Goal: Task Accomplishment & Management: Manage account settings

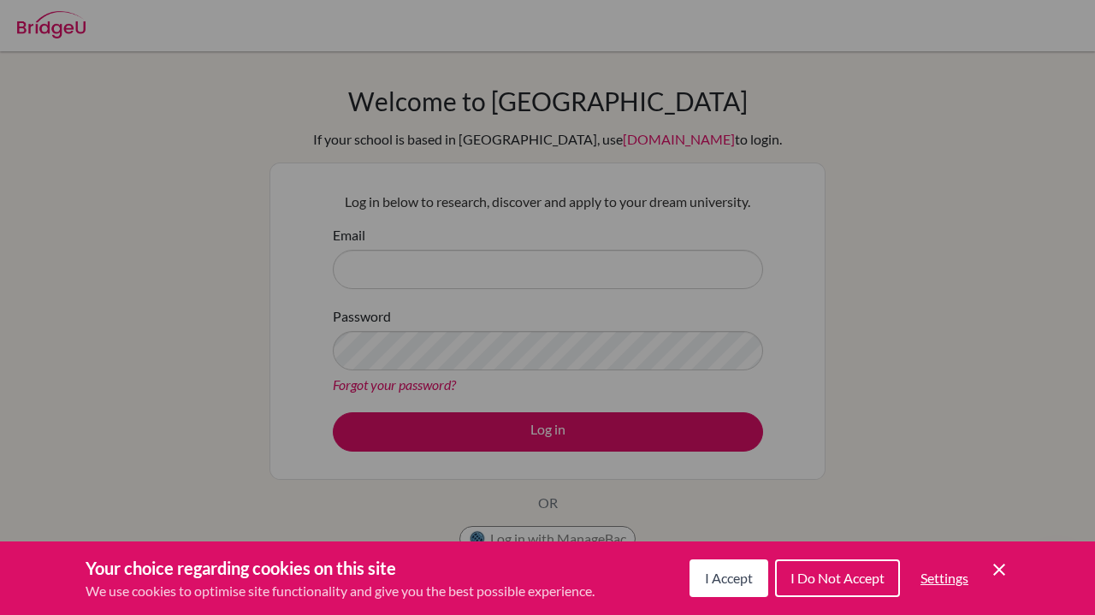
click at [735, 577] on span "I Accept" at bounding box center [729, 578] width 48 height 16
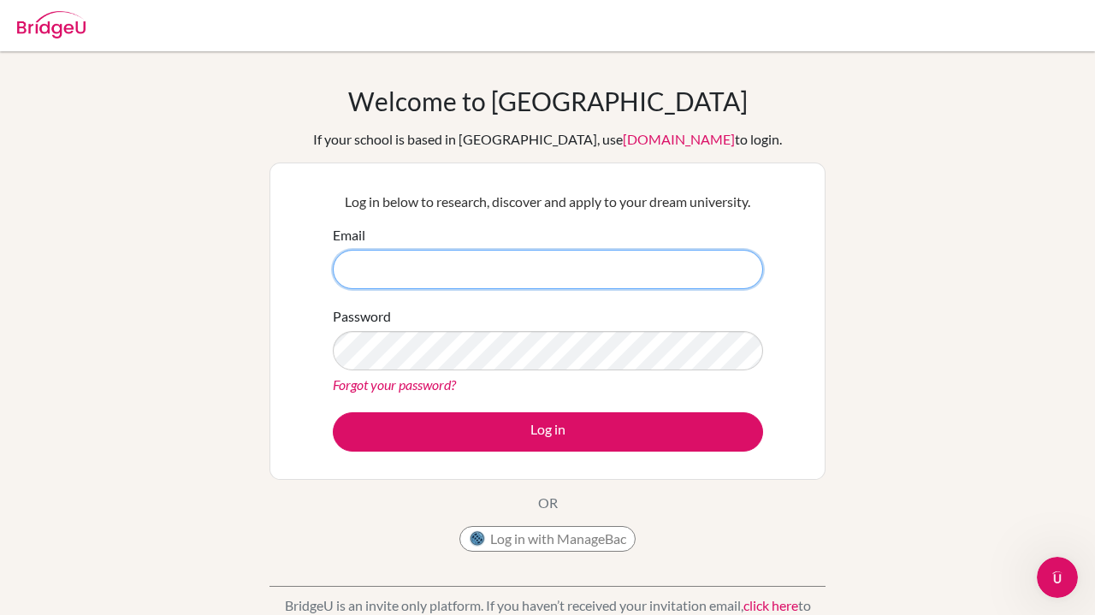
click at [632, 267] on input "Email" at bounding box center [548, 269] width 430 height 39
type input "[PERSON_NAME][EMAIL_ADDRESS][PERSON_NAME][DOMAIN_NAME]"
drag, startPoint x: 571, startPoint y: 273, endPoint x: 334, endPoint y: 272, distance: 236.9
click at [334, 272] on input "[PERSON_NAME][EMAIL_ADDRESS][PERSON_NAME][DOMAIN_NAME]" at bounding box center [548, 269] width 430 height 39
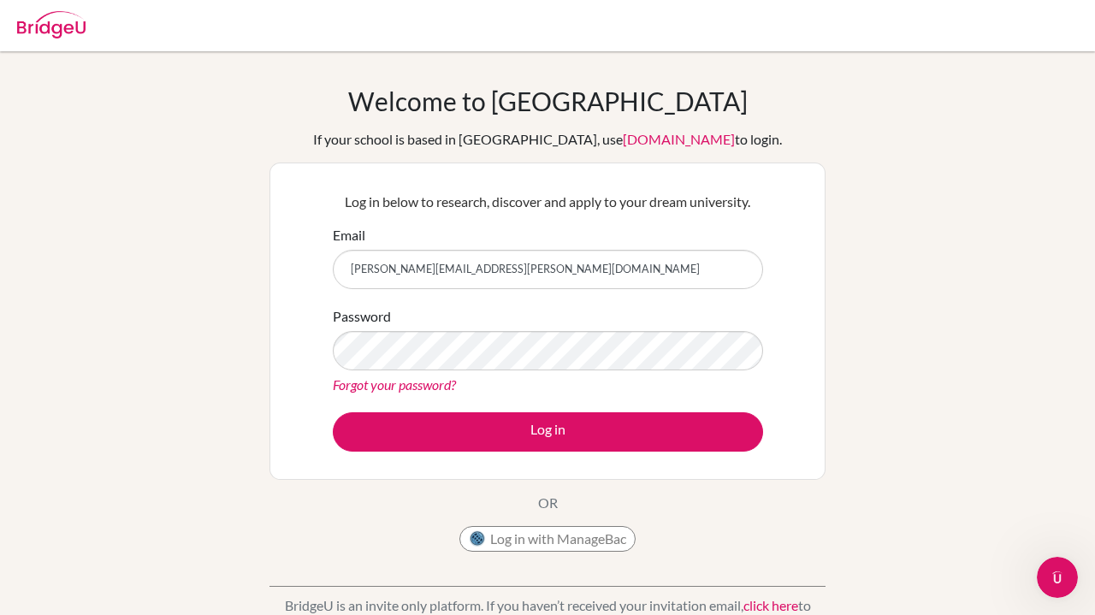
click at [529, 534] on button "Log in with ManageBac" at bounding box center [547, 539] width 176 height 26
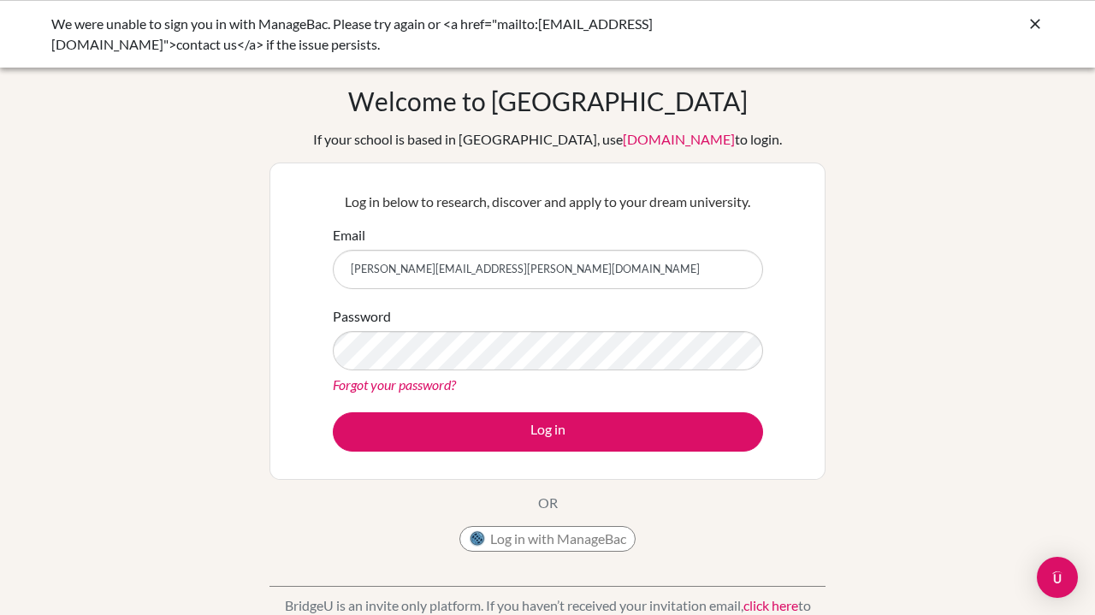
type input "[PERSON_NAME][EMAIL_ADDRESS][PERSON_NAME][DOMAIN_NAME]"
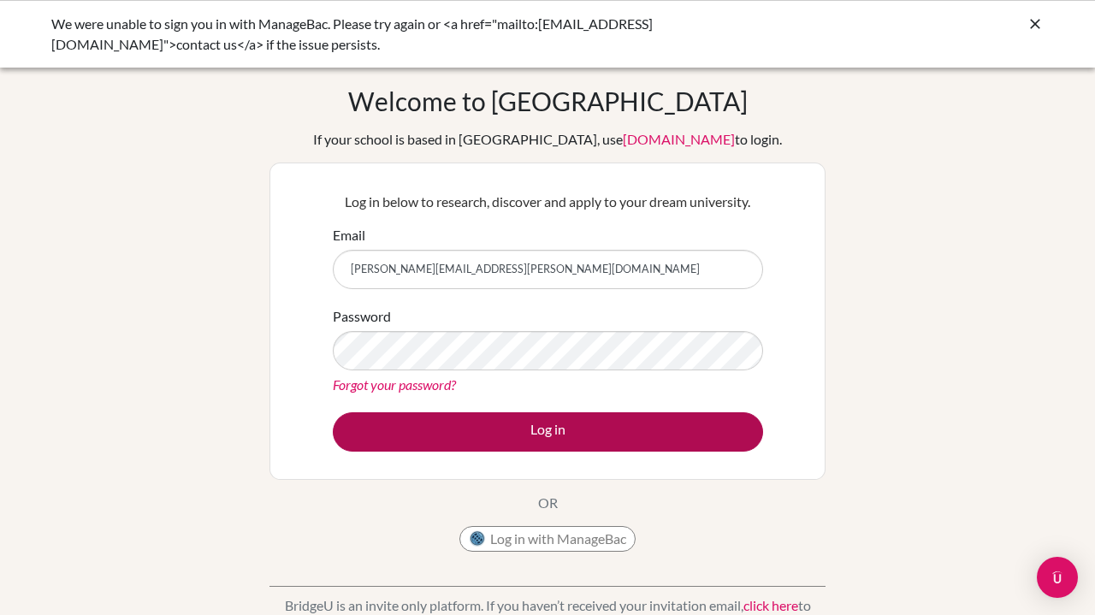
click at [446, 428] on button "Log in" at bounding box center [548, 431] width 430 height 39
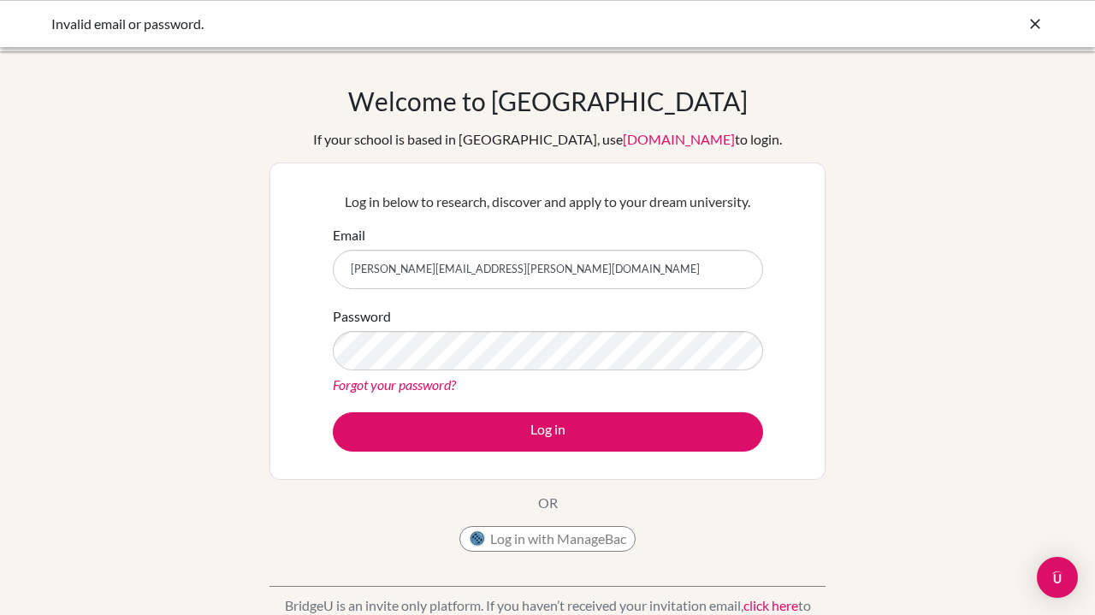
click at [681, 373] on div "Password Forgot your password?" at bounding box center [548, 350] width 430 height 89
click at [439, 380] on link "Forgot your password?" at bounding box center [394, 384] width 123 height 16
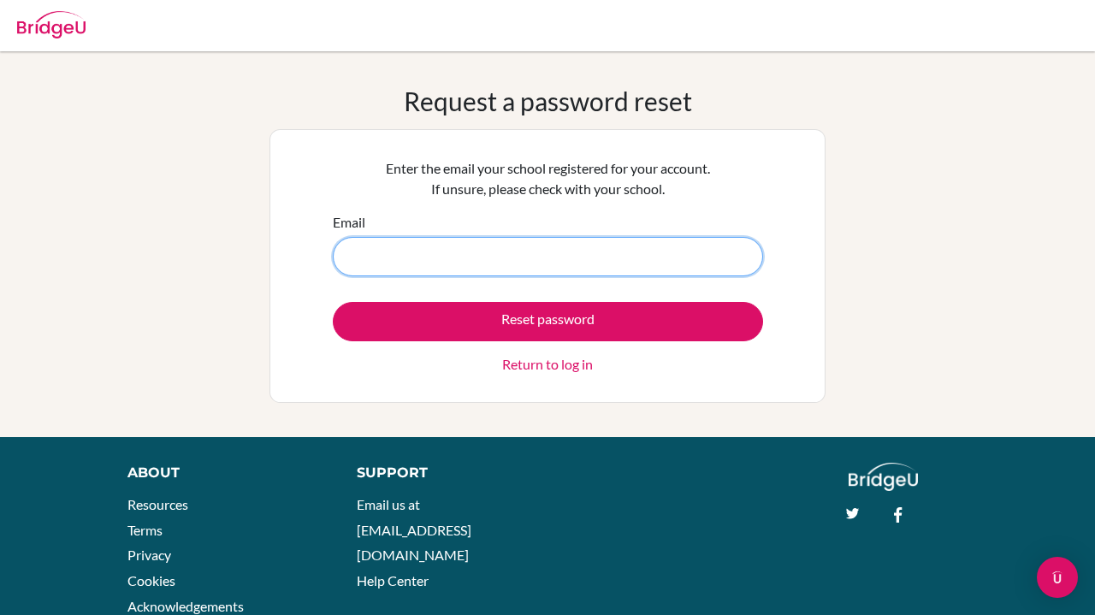
type input "[PERSON_NAME][EMAIL_ADDRESS][PERSON_NAME][DOMAIN_NAME]"
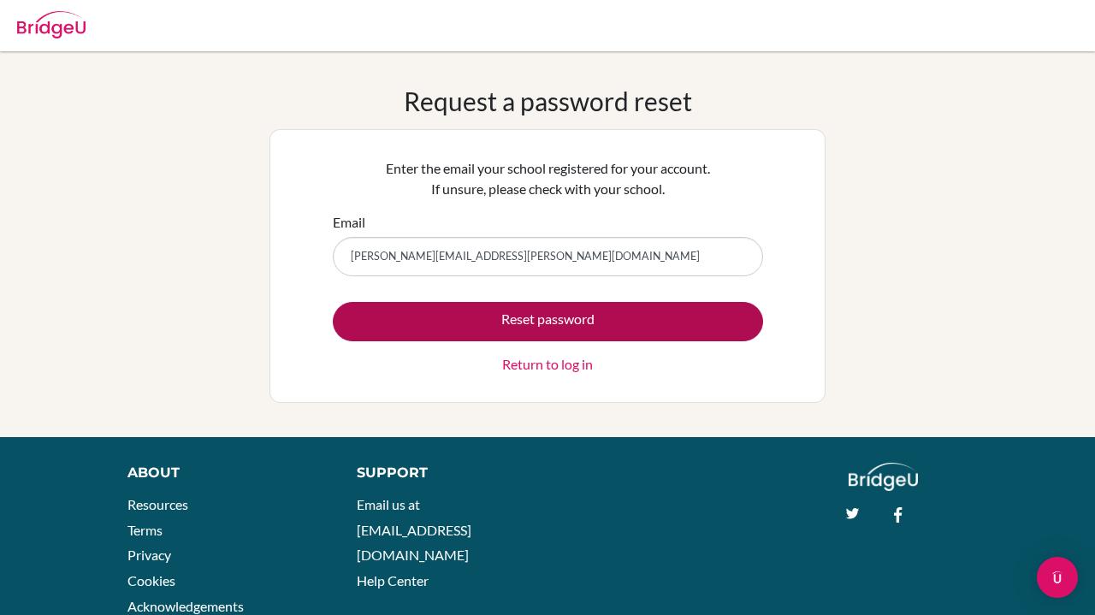
click at [552, 319] on button "Reset password" at bounding box center [548, 321] width 430 height 39
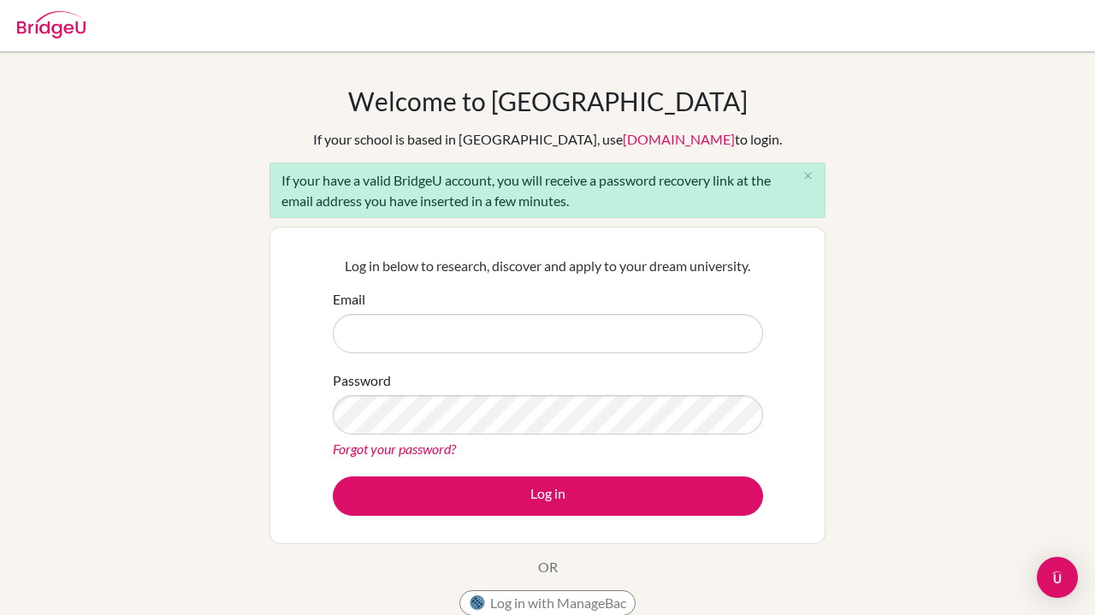
click at [824, 476] on div "Log in below to research, discover and apply to your dream university. Email Pa…" at bounding box center [547, 385] width 556 height 317
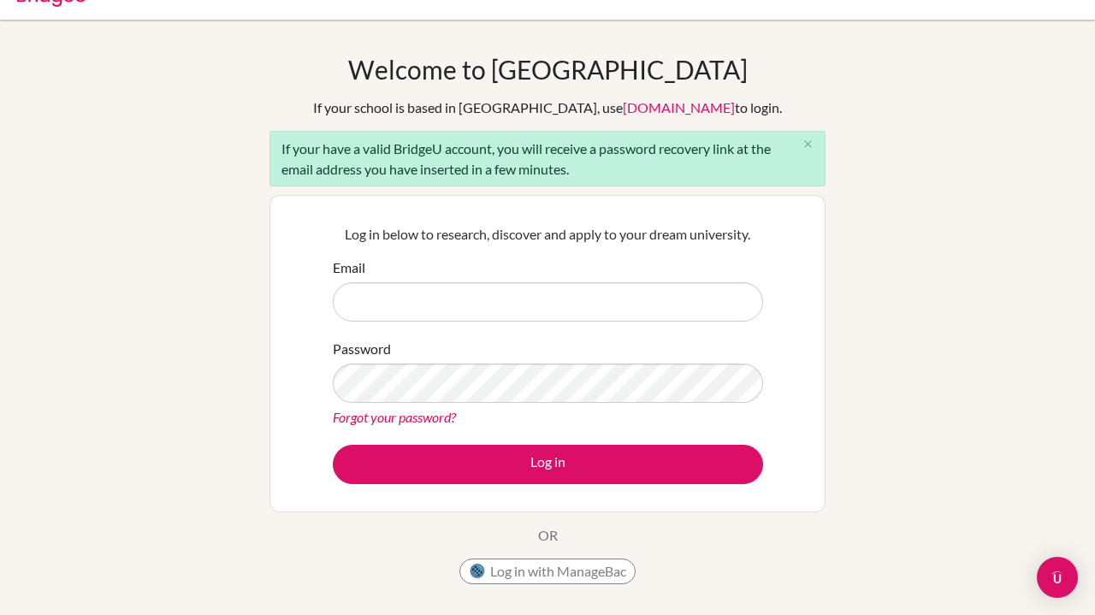
scroll to position [84, 0]
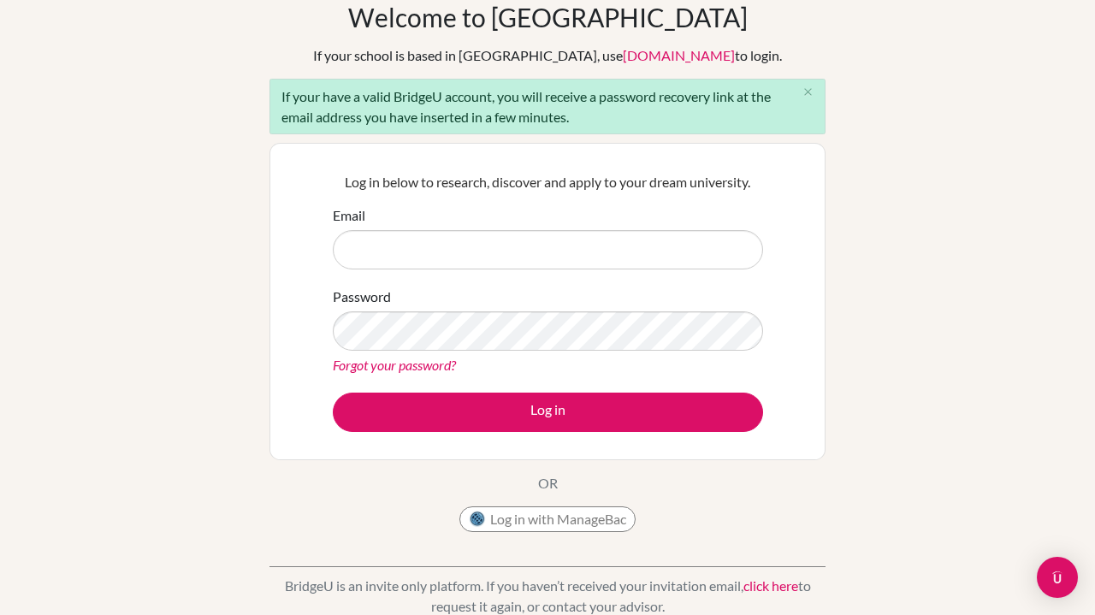
click at [576, 523] on button "Log in with ManageBac" at bounding box center [547, 519] width 176 height 26
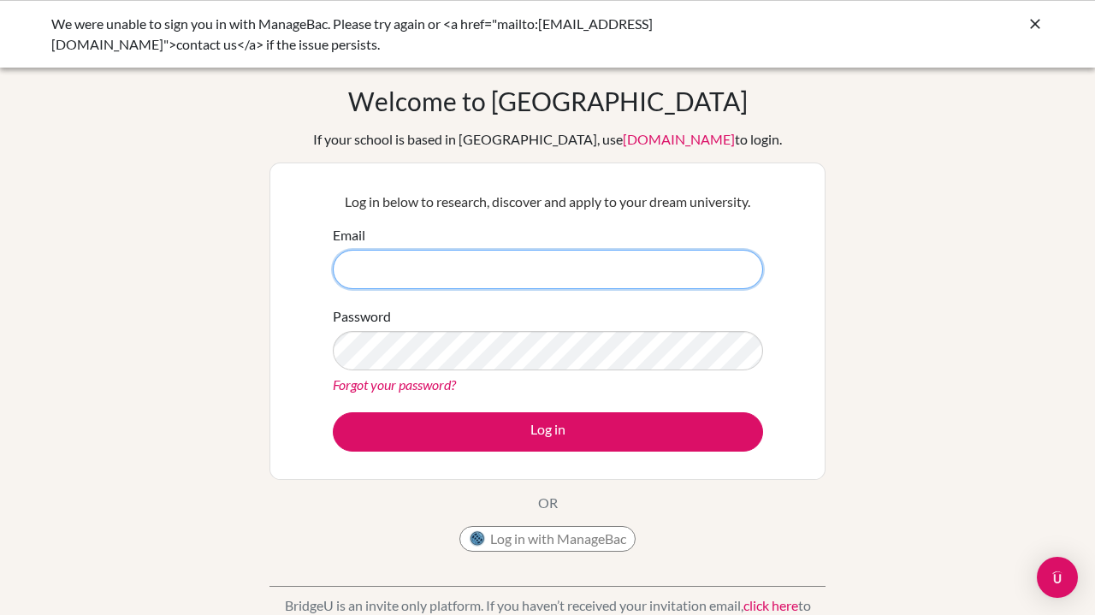
type input "[PERSON_NAME][EMAIL_ADDRESS][PERSON_NAME][DOMAIN_NAME]"
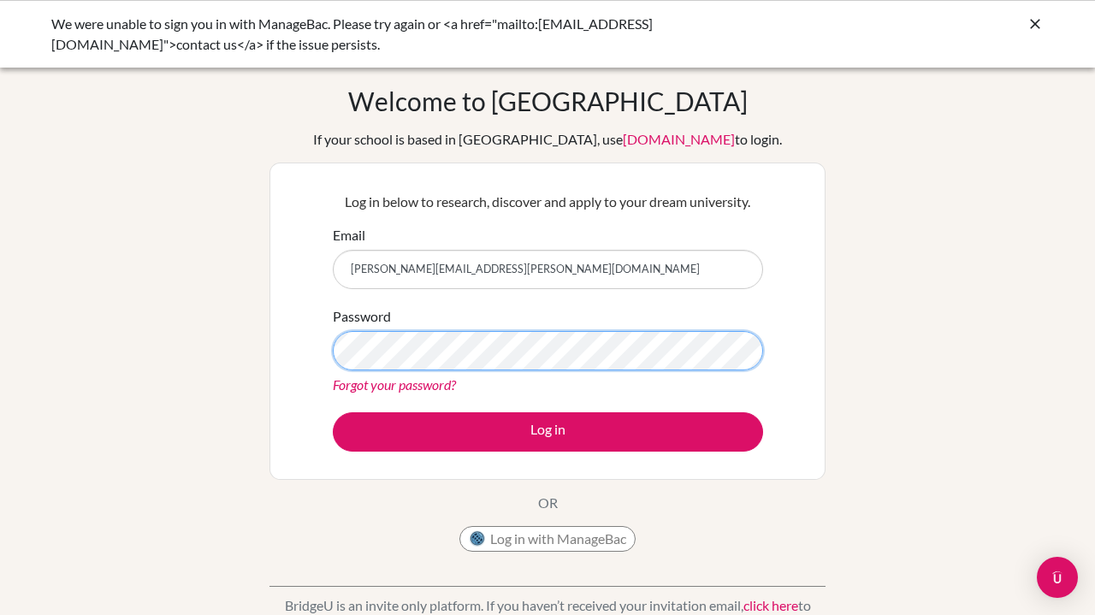
click at [547, 431] on button "Log in" at bounding box center [548, 431] width 430 height 39
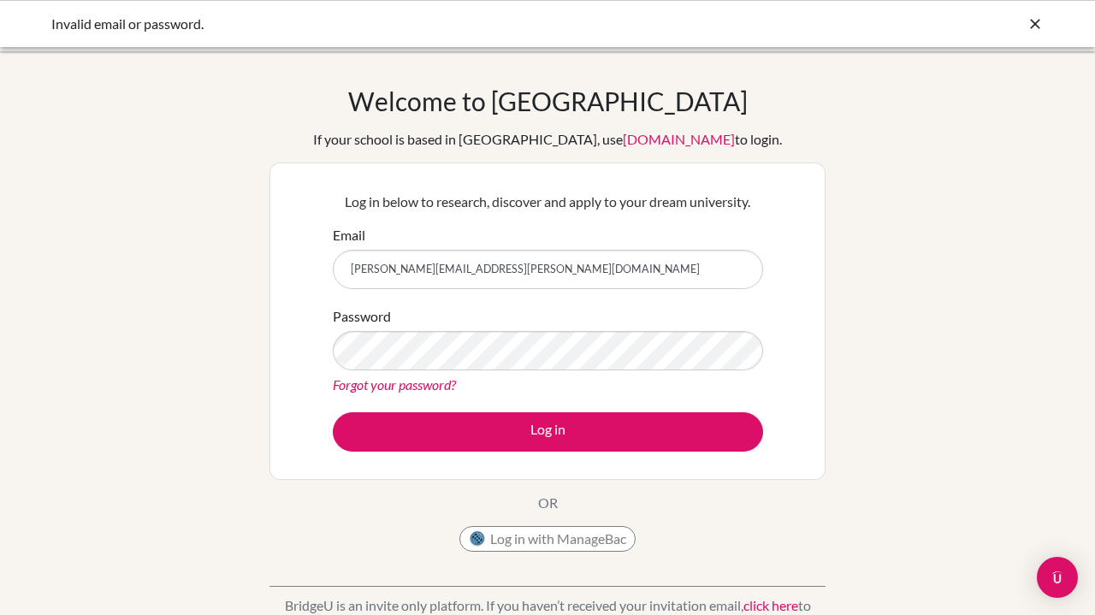
click at [692, 400] on form "Email [PERSON_NAME][EMAIL_ADDRESS][PERSON_NAME][DOMAIN_NAME] Password Forgot yo…" at bounding box center [548, 338] width 430 height 227
click at [670, 372] on div "Password Forgot your password?" at bounding box center [548, 350] width 430 height 89
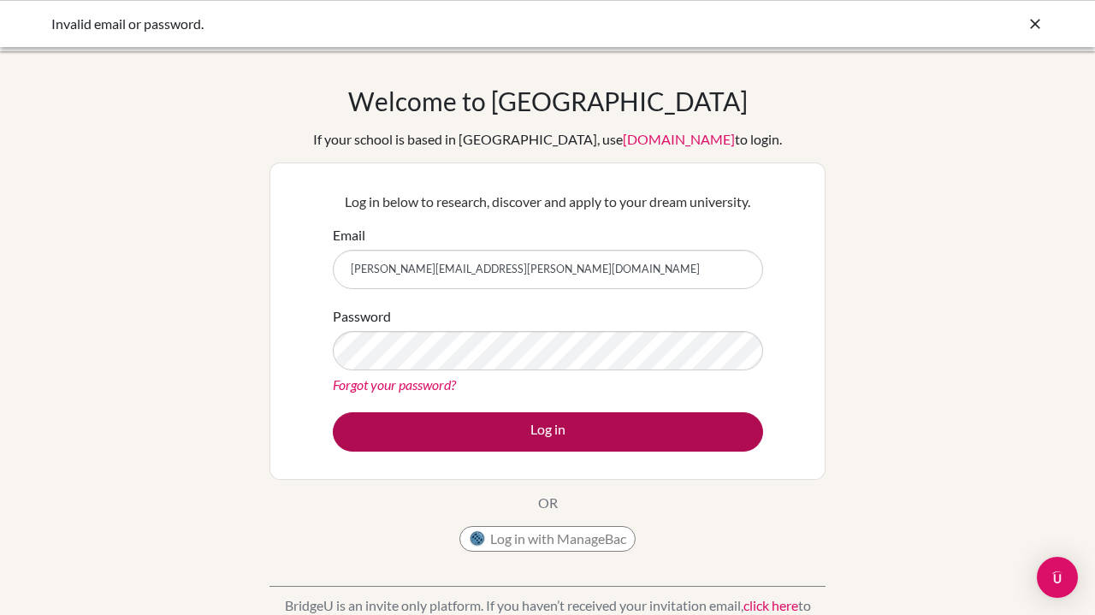
click at [645, 429] on button "Log in" at bounding box center [548, 431] width 430 height 39
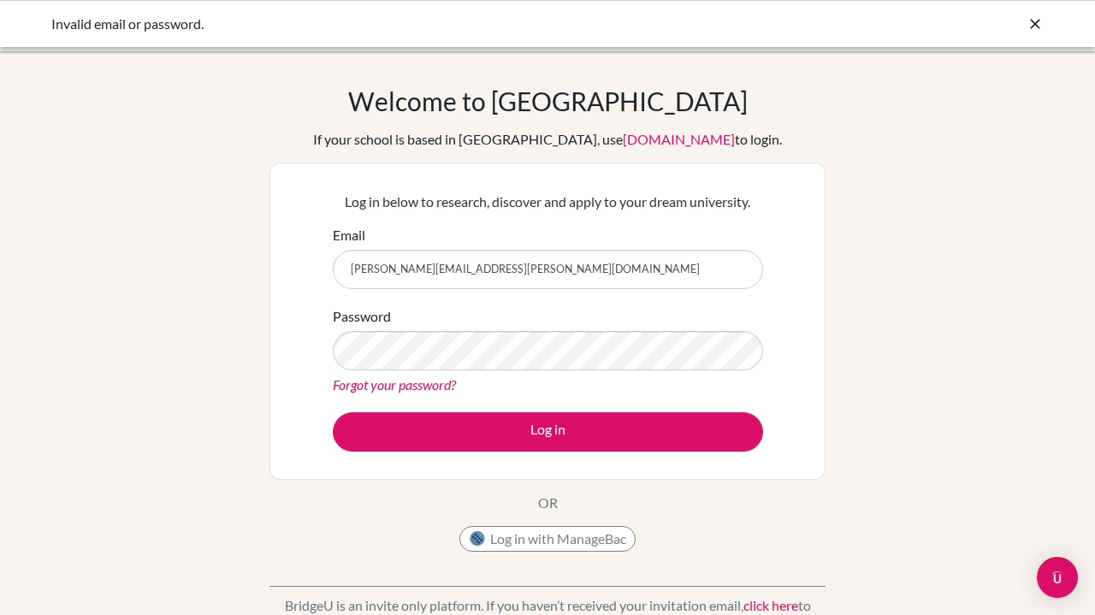
click at [701, 399] on form "Email isabella.franzoi.2027@pupil.stfrancis.com.br Password Forgot your passwor…" at bounding box center [548, 338] width 430 height 227
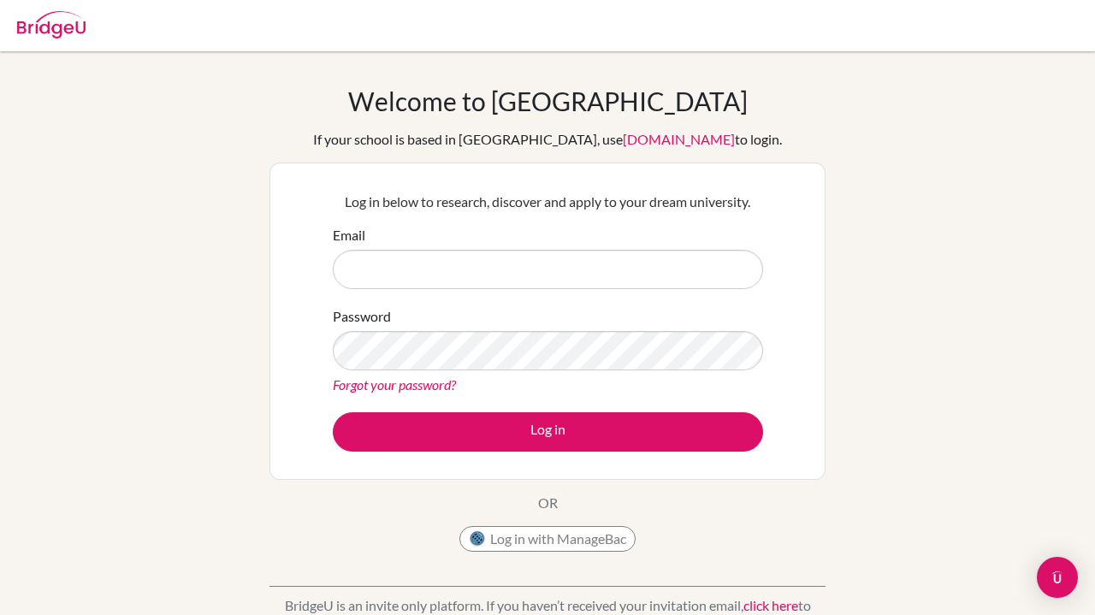
click at [516, 548] on button "Log in with ManageBac" at bounding box center [547, 539] width 176 height 26
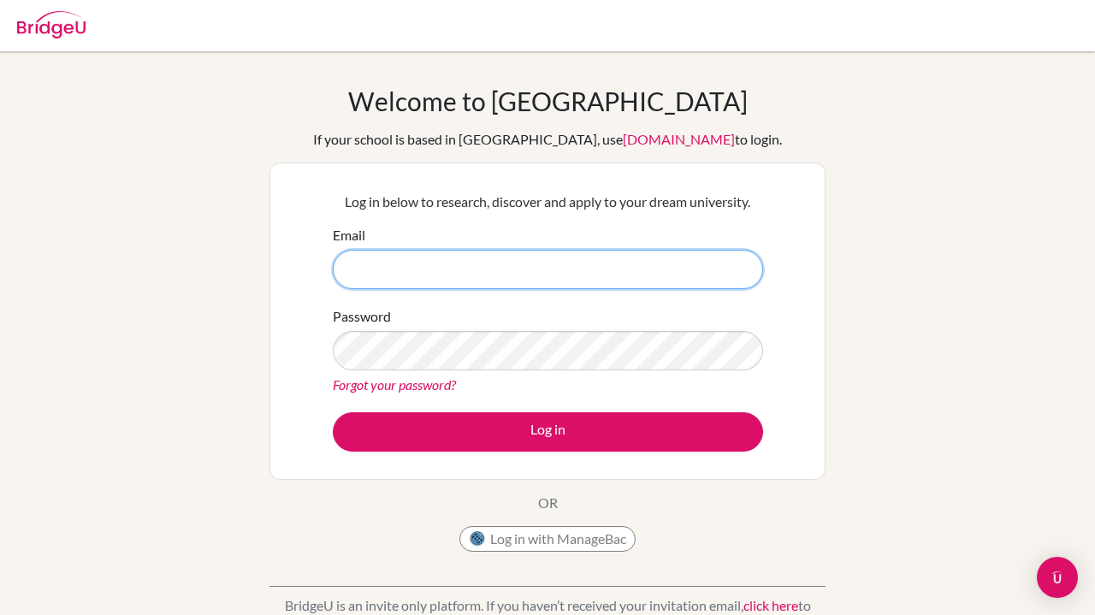
click at [471, 277] on input "Email" at bounding box center [548, 269] width 430 height 39
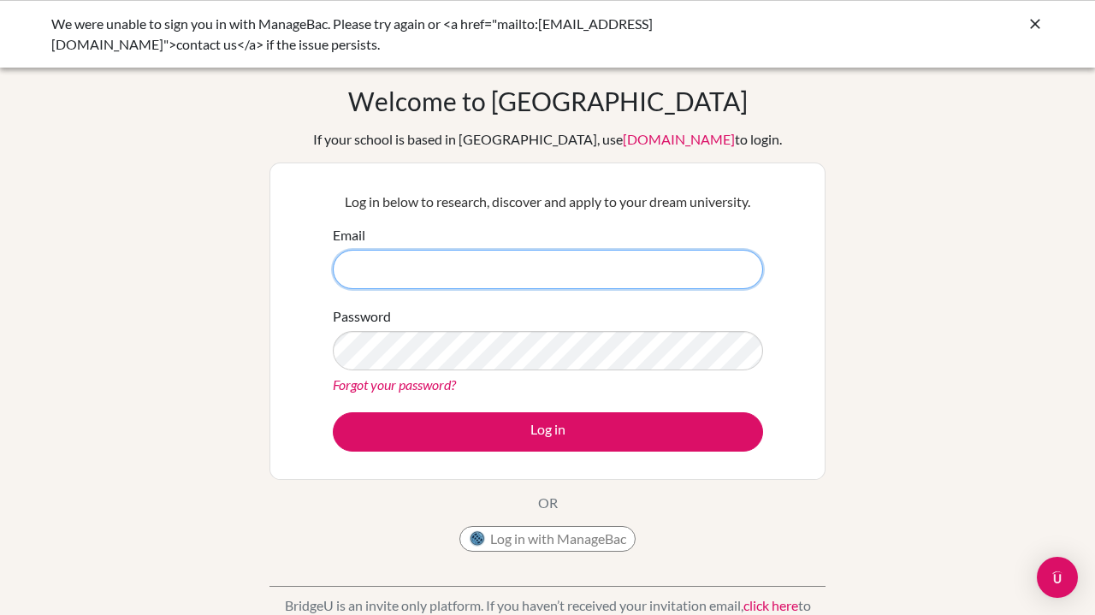
type input "[PERSON_NAME][EMAIL_ADDRESS][PERSON_NAME][DOMAIN_NAME]"
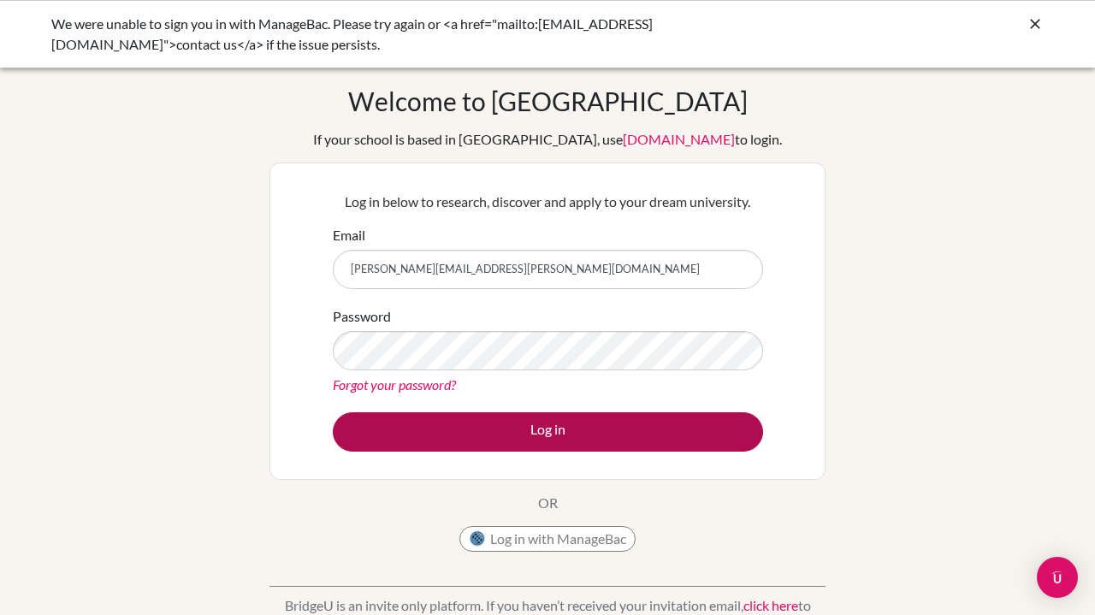
click at [488, 431] on button "Log in" at bounding box center [548, 431] width 430 height 39
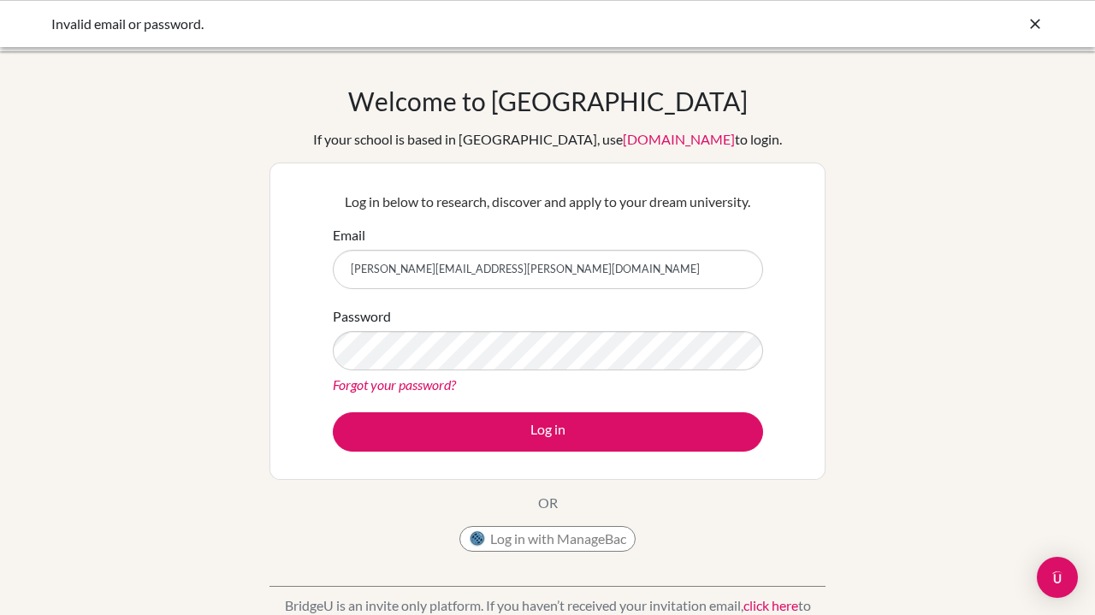
click at [564, 404] on form "Email [PERSON_NAME][EMAIL_ADDRESS][PERSON_NAME][DOMAIN_NAME] Password Forgot yo…" at bounding box center [548, 338] width 430 height 227
click at [441, 387] on link "Forgot your password?" at bounding box center [394, 384] width 123 height 16
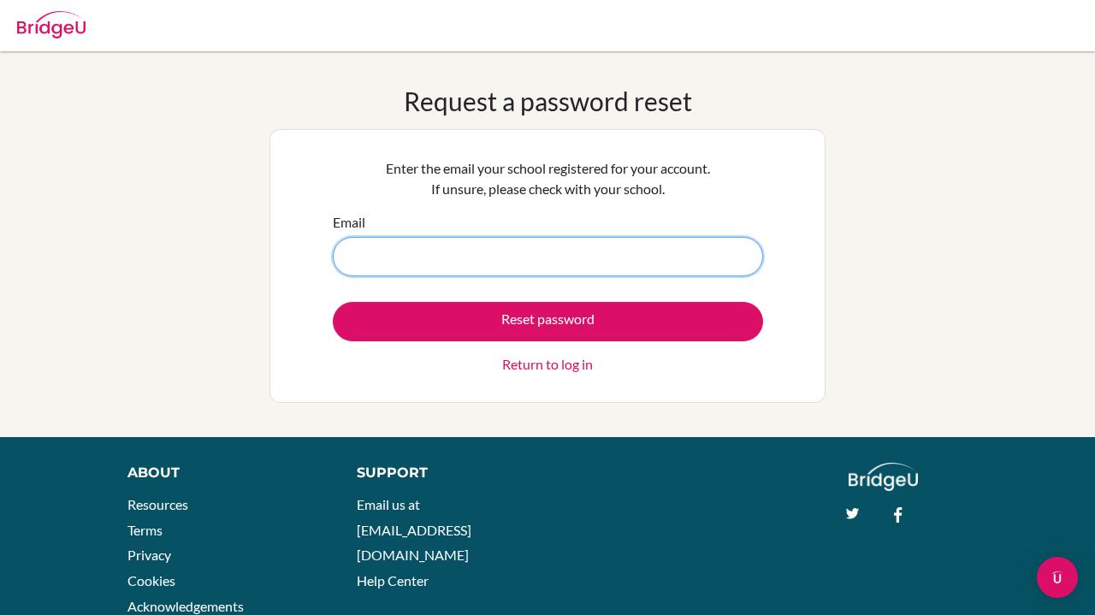
type input "isabella.franzoi.2027@pupil.stfrancis.com.br"
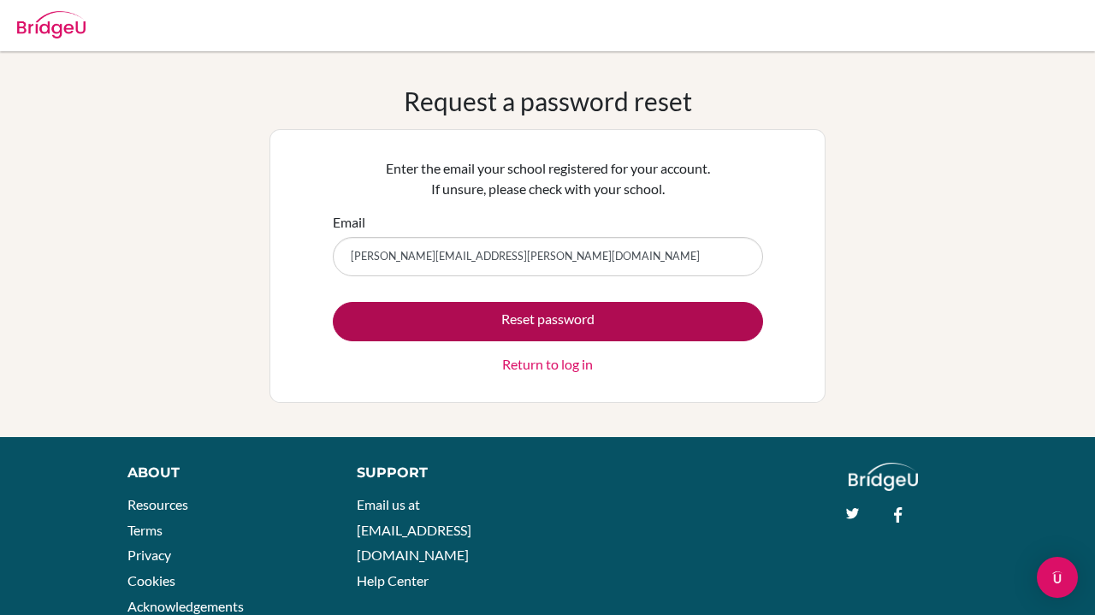
click at [548, 313] on button "Reset password" at bounding box center [548, 321] width 430 height 39
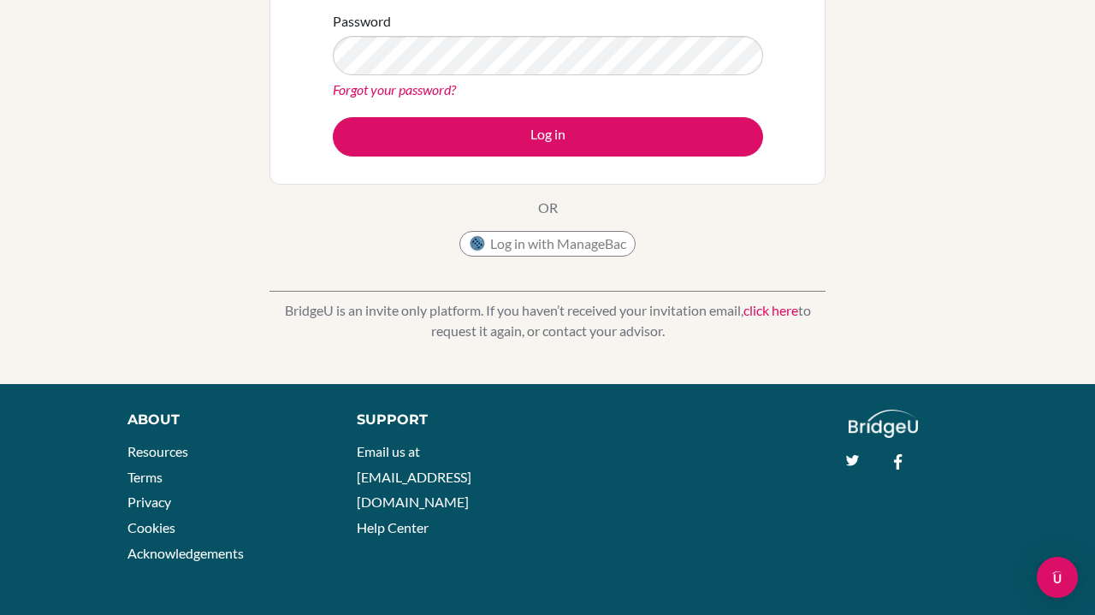
scroll to position [358, 0]
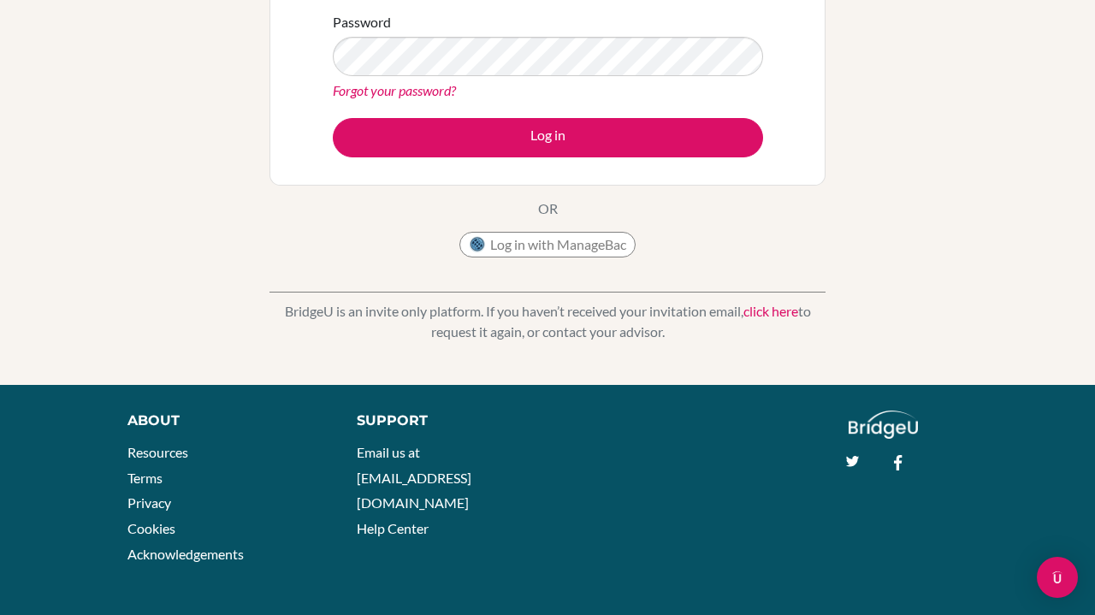
click at [416, 351] on div "Welcome to [GEOGRAPHIC_DATA] If your school is based in [GEOGRAPHIC_DATA], use …" at bounding box center [547, 39] width 1095 height 692
click at [770, 311] on link "click here" at bounding box center [770, 311] width 55 height 16
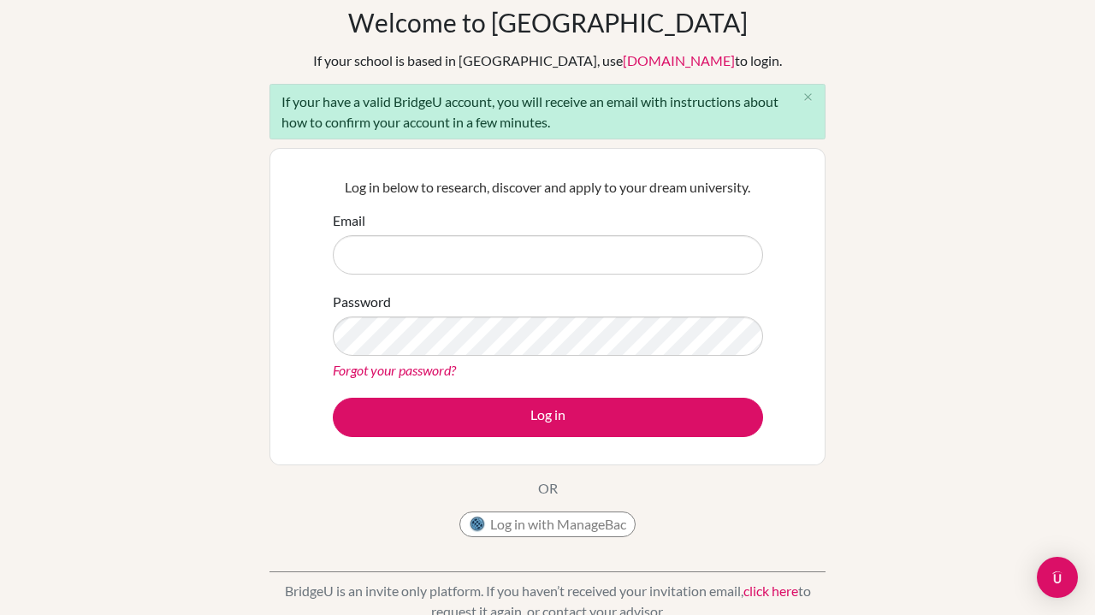
scroll to position [80, 0]
click at [485, 528] on img at bounding box center [477, 523] width 17 height 17
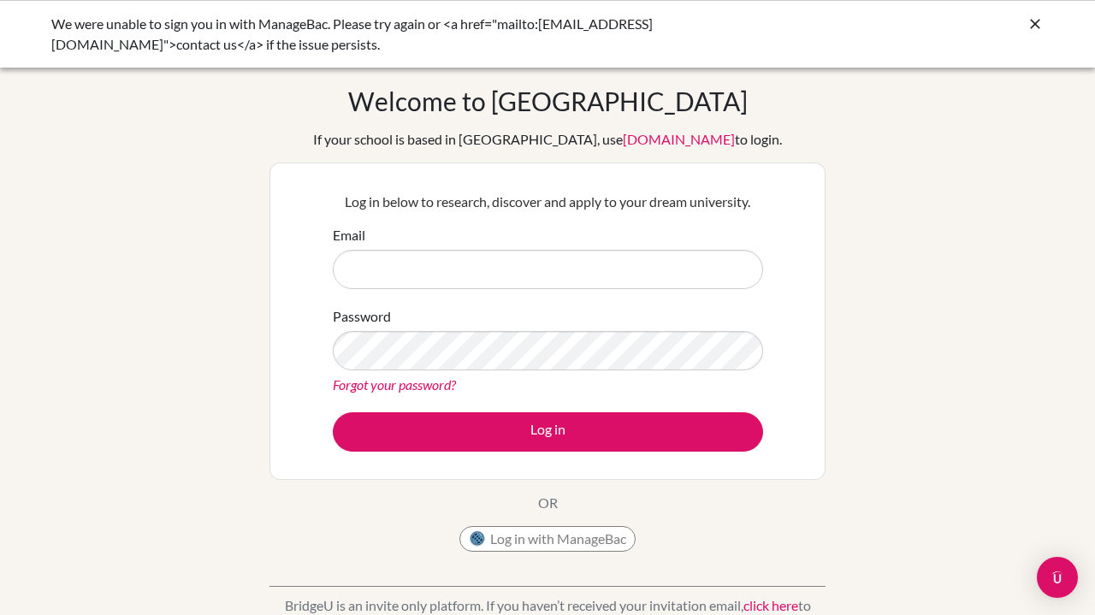
click at [1032, 27] on icon at bounding box center [1034, 23] width 17 height 17
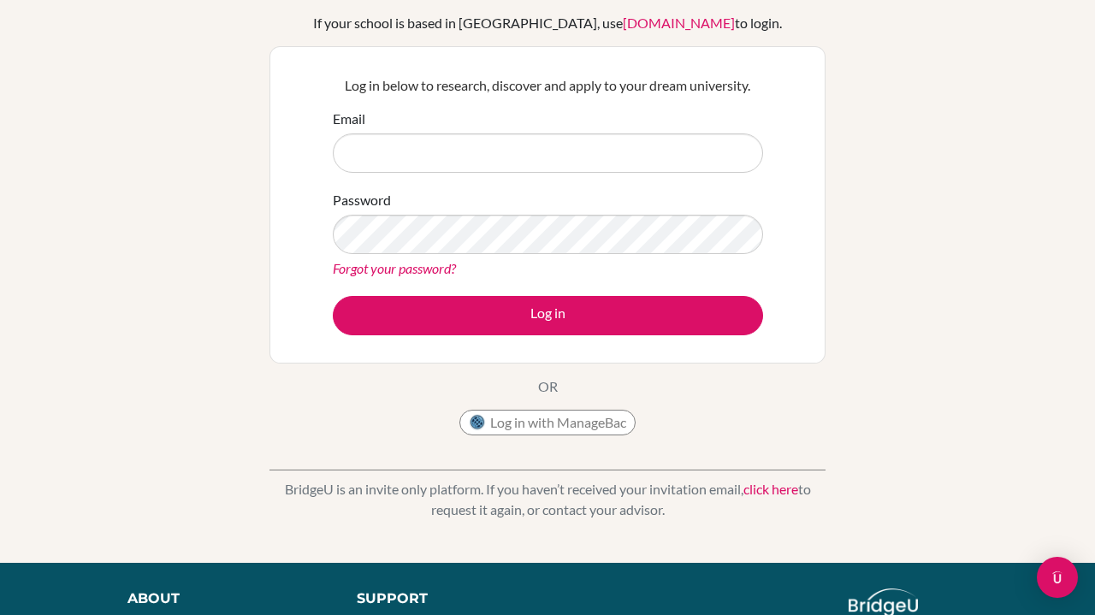
scroll to position [118, 0]
